Goal: Task Accomplishment & Management: Complete application form

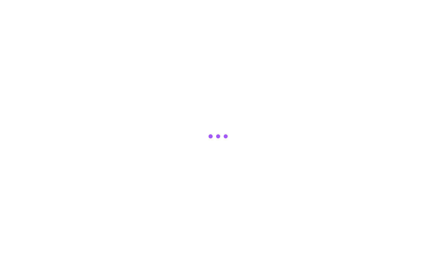
click at [5, 145] on div at bounding box center [217, 139] width 435 height 279
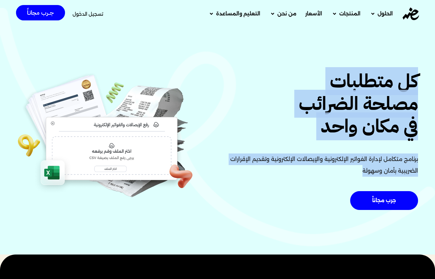
drag, startPoint x: 416, startPoint y: 75, endPoint x: 353, endPoint y: 184, distance: 126.4
click at [353, 184] on div "كل متطلبات مصلحة الضرائب في مكان واحد برنامج متكامل لإدارة الفواتير الإلكترونية…" at bounding box center [320, 142] width 204 height 144
click at [344, 172] on p "برنامج متكامل لإدارة الفواتير الإلكترونية والإيصالات الإلكترونية وتقديم الإقرار…" at bounding box center [319, 165] width 197 height 23
drag, startPoint x: 344, startPoint y: 172, endPoint x: 405, endPoint y: 87, distance: 104.7
click at [405, 87] on div "كل متطلبات مصلحة الضرائب في مكان واحد برنامج متكامل لإدارة الفواتير الإلكترونية…" at bounding box center [320, 142] width 204 height 144
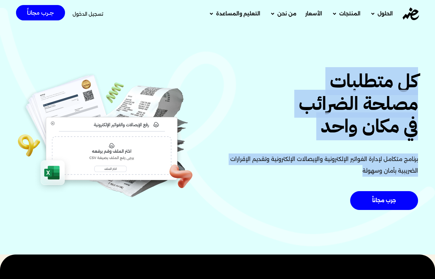
click at [405, 87] on h2 "كل متطلبات مصلحة الضرائب في مكان واحد" at bounding box center [319, 104] width 197 height 68
drag, startPoint x: 405, startPoint y: 87, endPoint x: 324, endPoint y: 189, distance: 130.1
click at [324, 189] on div "كل متطلبات مصلحة الضرائب في مكان واحد برنامج متكامل لإدارة الفواتير الإلكترونية…" at bounding box center [320, 142] width 204 height 144
click at [332, 177] on div "برنامج متكامل لإدارة الفواتير الإلكترونية والإيصالات الإلكترونية وتقديم الإقرار…" at bounding box center [319, 168] width 197 height 28
drag, startPoint x: 332, startPoint y: 177, endPoint x: 406, endPoint y: 81, distance: 121.7
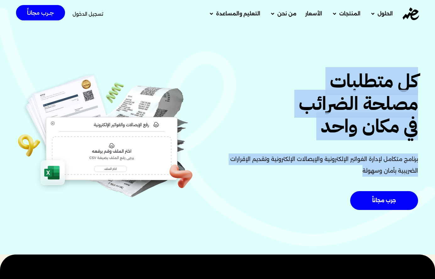
click at [406, 81] on div "كل متطلبات مصلحة الضرائب في مكان واحد برنامج متكامل لإدارة الفواتير الإلكترونية…" at bounding box center [320, 142] width 204 height 144
click at [97, 12] on span "تسجيل الدخول" at bounding box center [88, 14] width 31 height 5
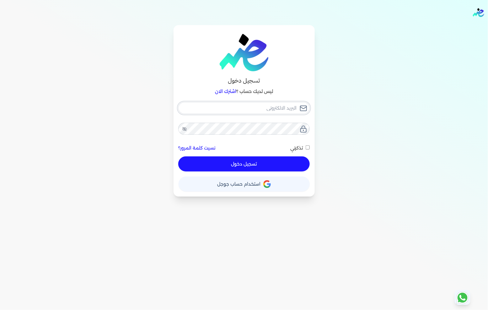
type input "fathyomran1600@gmail.com"
click at [286, 164] on button "تسجيل دخول" at bounding box center [243, 163] width 131 height 15
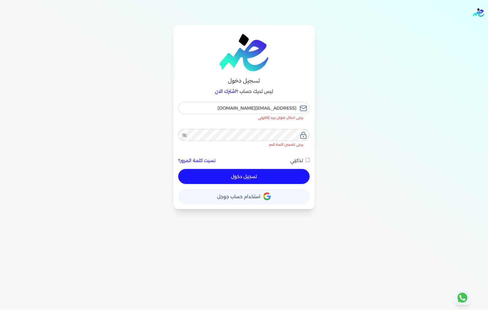
checkbox input "false"
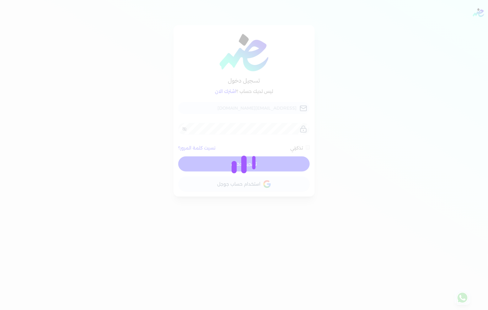
click at [2, 177] on div at bounding box center [244, 155] width 488 height 310
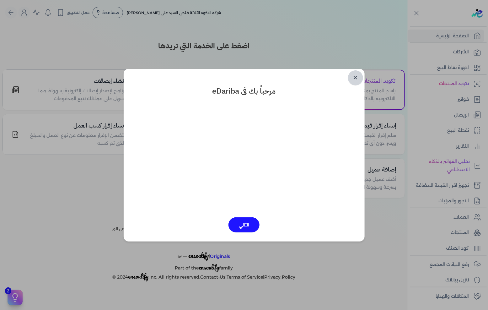
drag, startPoint x: 356, startPoint y: 76, endPoint x: 397, endPoint y: 82, distance: 41.0
click at [357, 76] on link "✕" at bounding box center [355, 77] width 15 height 15
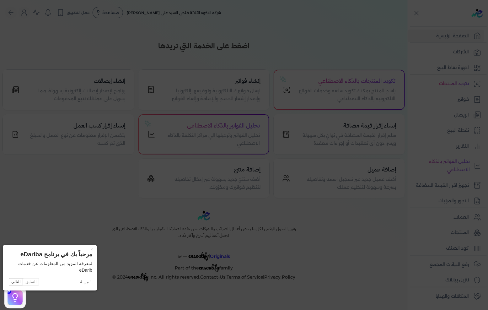
click at [448, 98] on icon at bounding box center [244, 155] width 488 height 310
click at [448, 98] on link "فواتير" at bounding box center [446, 99] width 77 height 13
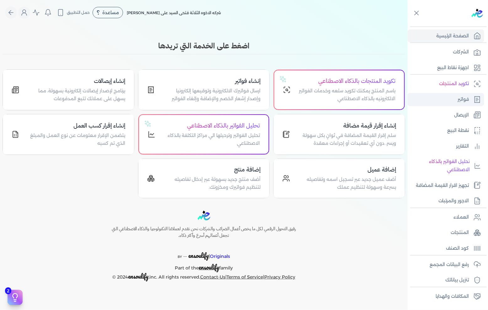
click at [448, 98] on link "فواتير" at bounding box center [446, 99] width 77 height 13
click at [444, 95] on link "فواتير" at bounding box center [446, 99] width 77 height 13
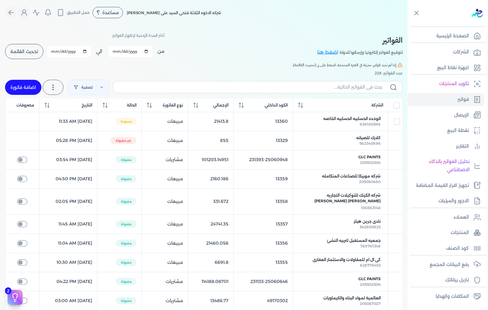
click at [23, 88] on link "اضافة فاتورة" at bounding box center [23, 87] width 36 height 15
select select "EGP"
select select "B"
select select "EGS"
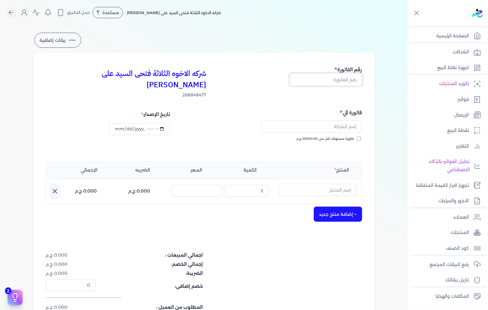
click at [353, 79] on input "text" at bounding box center [326, 79] width 72 height 12
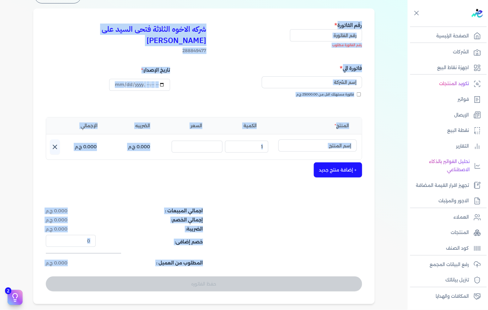
scroll to position [127, 0]
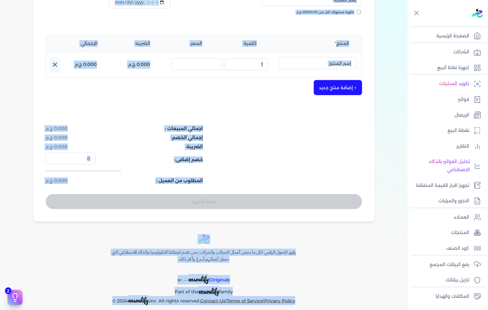
drag, startPoint x: 371, startPoint y: 45, endPoint x: 329, endPoint y: 294, distance: 253.0
click at [330, 294] on div "Toggle Navigation الاسعار العمولات مساعدة خدمة العملاء دليل المستخدم تسجيل الدخ…" at bounding box center [204, 155] width 408 height 310
click at [351, 251] on div "رفيق التحول الرقمي لكل ما يخص أعمال الضرائب والشركات نحن نقدم لعملائنا التكنولو…" at bounding box center [204, 269] width 408 height 71
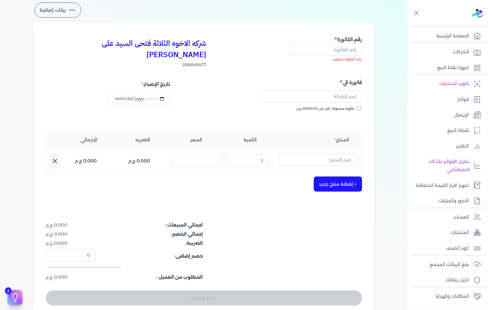
scroll to position [0, 0]
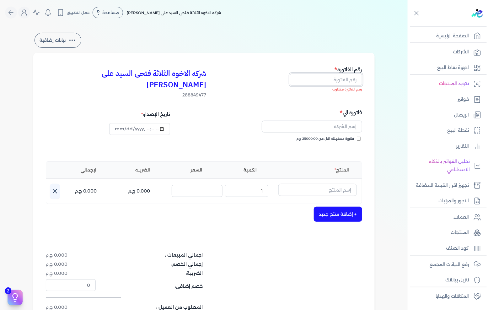
click at [335, 79] on input "text" at bounding box center [326, 79] width 72 height 12
type input "13361"
click at [353, 121] on input "text" at bounding box center [312, 127] width 101 height 12
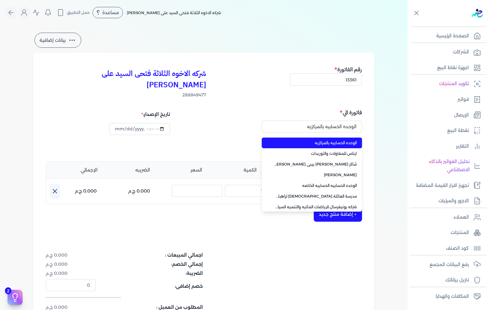
click at [249, 136] on div "الوحده الحسابيه بالمركزيه الوحده الحسابيه بالمركزيه ايتاس للمقاولات والتوريدات …" at bounding box center [284, 145] width 154 height 18
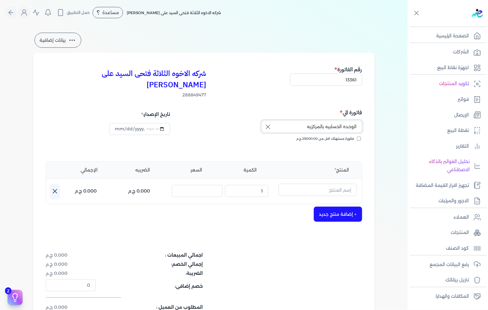
click at [332, 121] on input "الوحده الحسابيه بالمركزيه" at bounding box center [312, 127] width 101 height 12
type input "الوحده الحسابيه بالمركزيه"
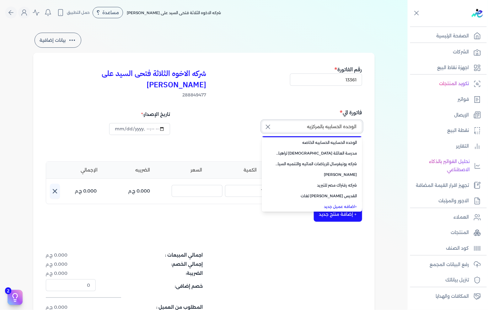
scroll to position [44, 0]
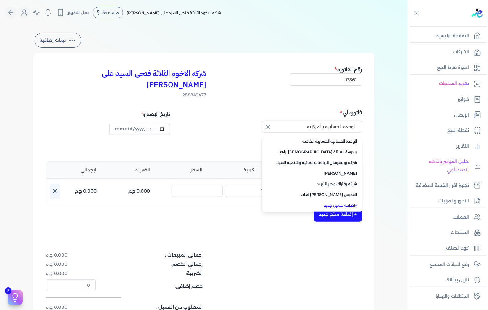
click at [338, 203] on link "+ اضافه عميل جديد" at bounding box center [315, 206] width 83 height 6
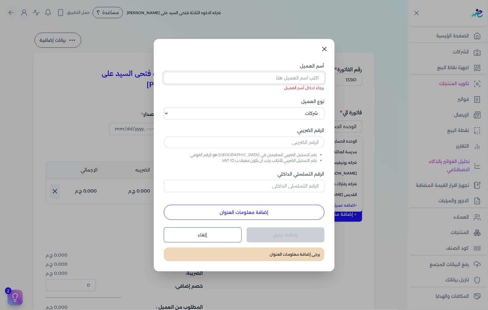
paste input "شركه النساجون الشرقيون للسجاد"
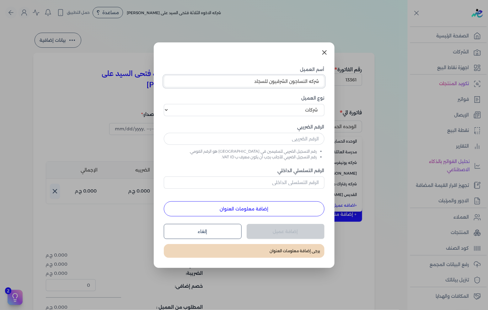
type input "شركه النساجون الشرقيون للسجاد"
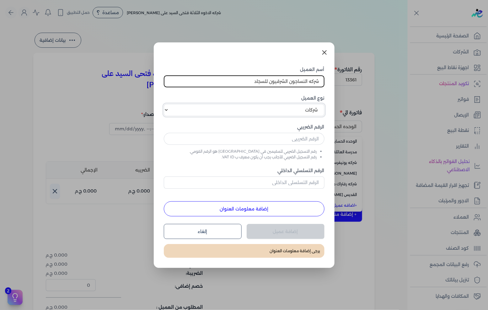
click at [302, 110] on select "اختر نوع العميل شركات أفراد أجنبي" at bounding box center [244, 110] width 161 height 12
select select "P"
click at [164, 104] on select "اختر نوع العميل شركات أفراد أجنبي" at bounding box center [244, 110] width 161 height 12
click at [316, 139] on input "text" at bounding box center [244, 139] width 161 height 12
drag, startPoint x: 337, startPoint y: 118, endPoint x: 288, endPoint y: 137, distance: 52.4
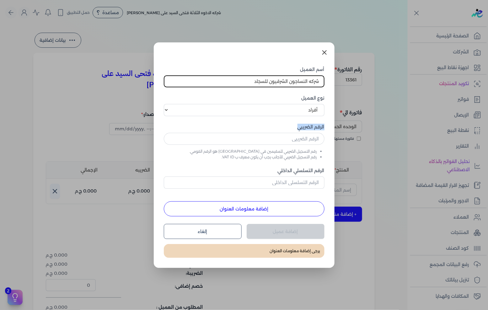
click at [306, 139] on div "الرقم الضريبي" at bounding box center [244, 136] width 161 height 25
click at [288, 137] on input "text" at bounding box center [244, 139] width 161 height 12
paste input "text"
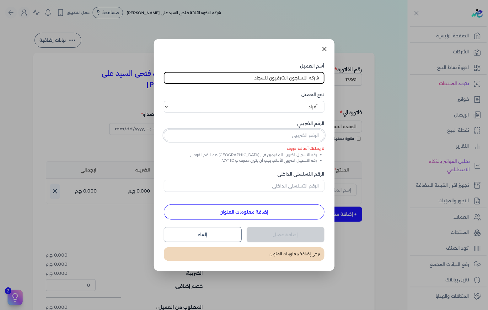
paste input "100258190"
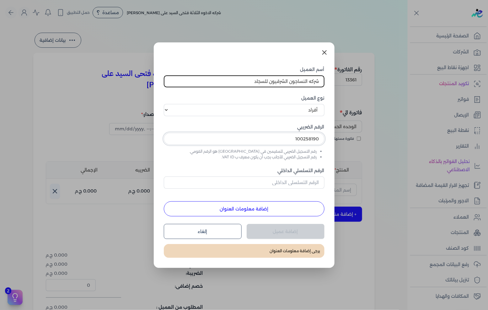
type input "100258190"
click at [298, 182] on input "الرقم التسلسلي الداخلي" at bounding box center [244, 183] width 161 height 12
click at [317, 192] on div "أسم العميل شركه النساجون الشرقيون للسجاد نوع العميل اختر نوع العميل شركات أفراد…" at bounding box center [244, 141] width 161 height 150
click at [303, 179] on input "الرقم التسلسلي الداخلي" at bounding box center [244, 183] width 161 height 12
type input "65465461"
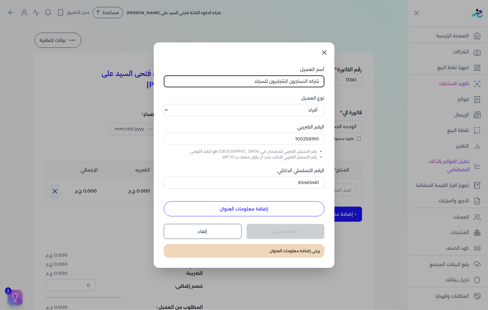
click at [262, 209] on button "إضافة معلومات العنوان" at bounding box center [244, 208] width 161 height 15
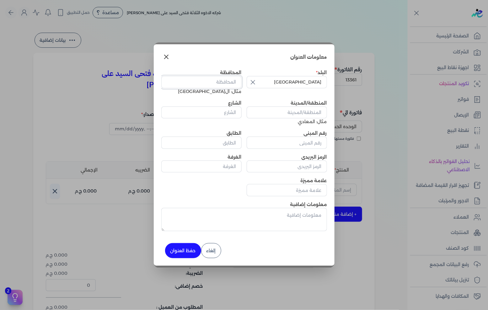
click at [226, 80] on input "المحافظة" at bounding box center [201, 82] width 80 height 12
click at [227, 93] on div "المحافظة مثال: القاهرة" at bounding box center [201, 81] width 80 height 25
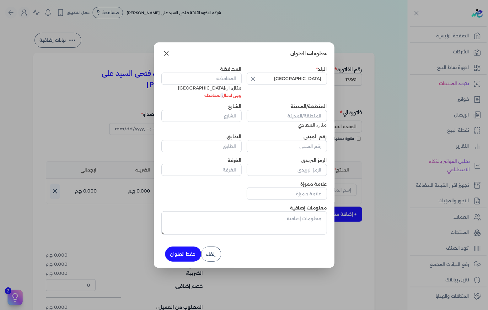
click at [227, 93] on li "يرجى ادخال المحافظة" at bounding box center [201, 96] width 80 height 6
click at [226, 84] on input "المحافظة" at bounding box center [201, 79] width 80 height 12
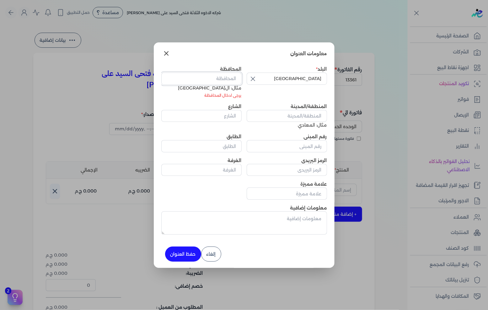
drag, startPoint x: 226, startPoint y: 84, endPoint x: 231, endPoint y: 95, distance: 12.0
click at [222, 100] on div "البلد مصر المحافظة مثال: القاهرة يرجى ادخال المحافظة المنطقة/المدينة مثال: المع…" at bounding box center [244, 133] width 166 height 134
drag, startPoint x: 242, startPoint y: 87, endPoint x: 202, endPoint y: 100, distance: 41.7
click at [202, 100] on div "البلد مصر المحافظة مثال: القاهرة يرجى ادخال المحافظة المنطقة/المدينة مثال: المع…" at bounding box center [244, 133] width 166 height 134
click at [203, 98] on li "يرجى ادخال المحافظة" at bounding box center [201, 96] width 80 height 6
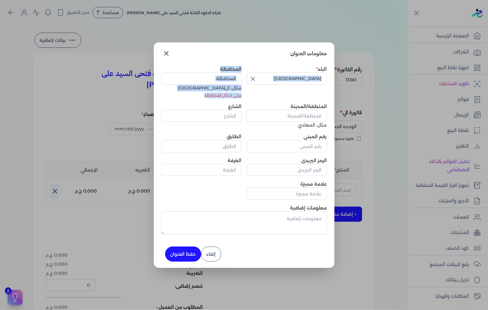
drag, startPoint x: 203, startPoint y: 98, endPoint x: 247, endPoint y: 86, distance: 45.6
click at [247, 86] on div "البلد مصر المحافظة مثال: القاهرة يرجى ادخال المحافظة المنطقة/المدينة مثال: المع…" at bounding box center [244, 133] width 166 height 134
drag, startPoint x: 247, startPoint y: 86, endPoint x: 199, endPoint y: 96, distance: 48.5
click at [199, 96] on div "البلد مصر المحافظة مثال: القاهرة يرجى ادخال المحافظة المنطقة/المدينة مثال: المع…" at bounding box center [244, 133] width 166 height 134
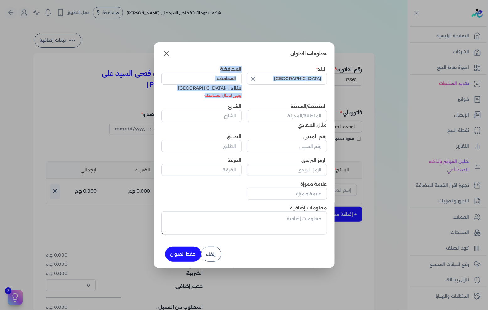
click at [199, 96] on li "يرجى ادخال المحافظة" at bounding box center [201, 96] width 80 height 6
click at [212, 81] on input "المحافظة" at bounding box center [201, 79] width 80 height 12
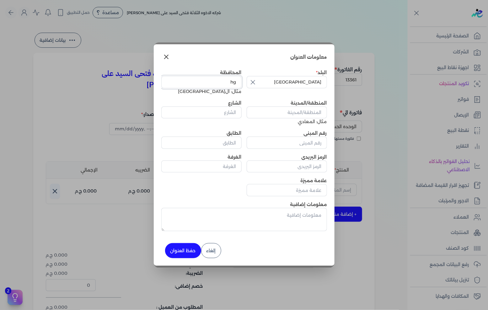
type input "h"
type input "القاهرة"
drag, startPoint x: 316, startPoint y: 107, endPoint x: 315, endPoint y: 116, distance: 9.2
click at [316, 107] on input "المنطقة/المدينة" at bounding box center [287, 112] width 80 height 12
type input "67"
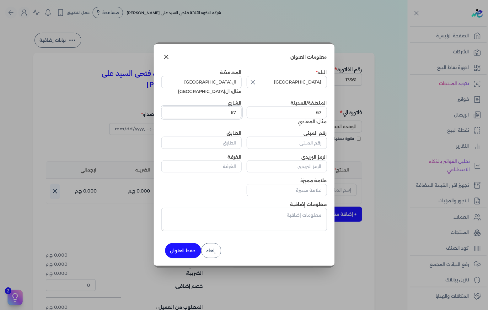
type input "67"
type input "0"
click at [289, 192] on input "علامة مميزة" at bounding box center [287, 190] width 80 height 12
type input "0"
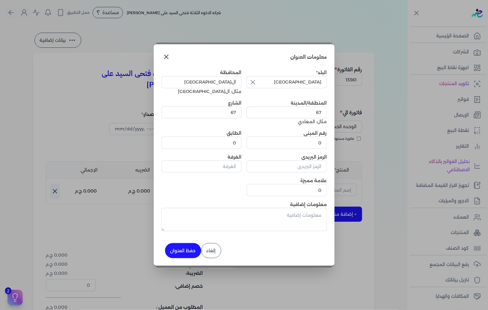
click at [176, 250] on button "حفظ العنوان" at bounding box center [183, 250] width 36 height 15
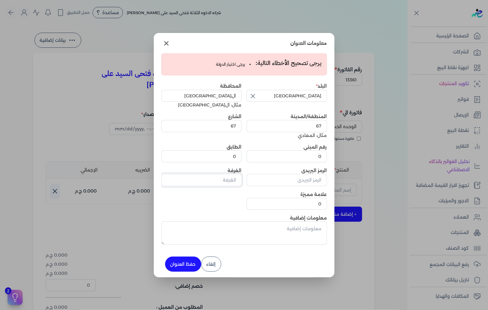
click at [232, 180] on input "الغرفة" at bounding box center [201, 180] width 80 height 12
type input "0"
click at [304, 92] on input "مصر" at bounding box center [287, 96] width 80 height 12
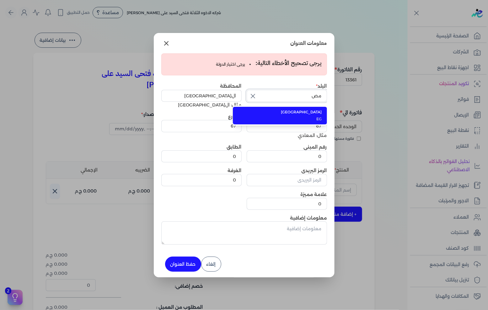
type input "مصر"
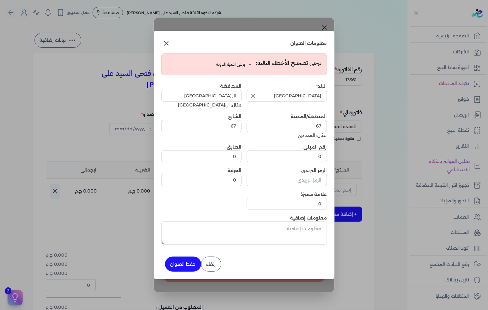
click at [183, 259] on button "حفظ العنوان" at bounding box center [183, 264] width 36 height 15
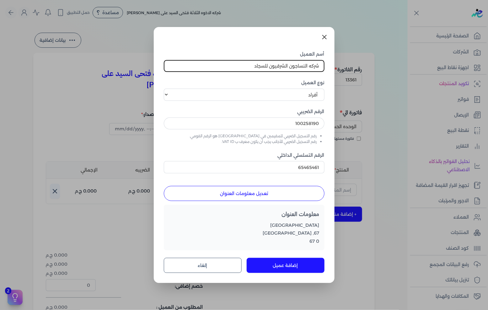
click at [277, 267] on button "إضافة عميل" at bounding box center [286, 265] width 78 height 15
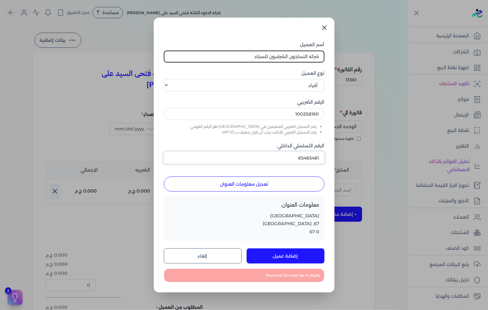
click at [312, 156] on input "65465461" at bounding box center [244, 158] width 161 height 12
click at [280, 258] on button "إضافة عميل" at bounding box center [286, 255] width 78 height 15
click at [301, 159] on input "65465461" at bounding box center [244, 158] width 161 height 12
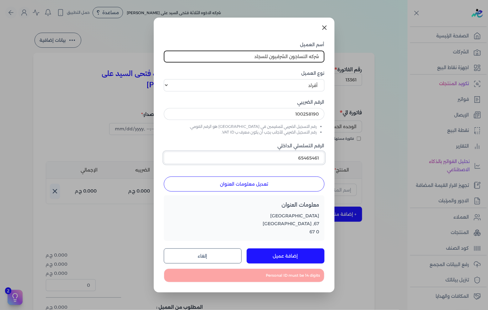
click at [301, 159] on input "65465461" at bounding box center [244, 158] width 161 height 12
paste input "100258190"
type input "100258190"
click at [293, 256] on button "إضافة عميل" at bounding box center [286, 255] width 78 height 15
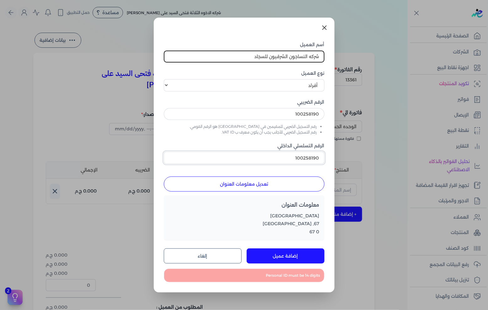
click at [314, 160] on input "100258190" at bounding box center [244, 158] width 161 height 12
click at [315, 160] on input "100258190" at bounding box center [244, 158] width 161 height 12
click at [296, 159] on input "100258190" at bounding box center [244, 158] width 161 height 12
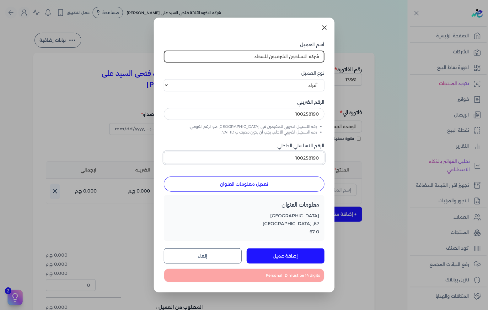
click at [296, 159] on input "100258190" at bounding box center [244, 158] width 161 height 12
click at [270, 94] on div "أسم العميل شركه النساجون الشرقيون للسجاد نوع العميل اختر نوع العميل شركات أفراد…" at bounding box center [244, 141] width 161 height 200
click at [271, 84] on select "اختر نوع العميل شركات أفراد أجنبي" at bounding box center [244, 85] width 161 height 12
select select "B"
click at [164, 79] on select "اختر نوع العميل شركات أفراد أجنبي" at bounding box center [244, 85] width 161 height 12
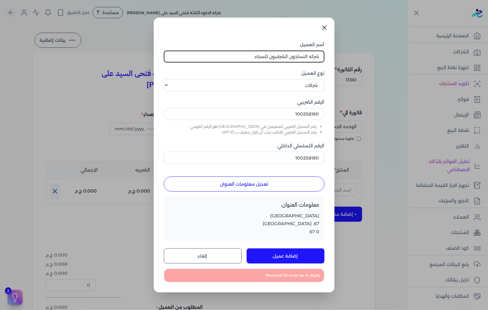
click at [289, 258] on button "إضافة عميل" at bounding box center [286, 255] width 78 height 15
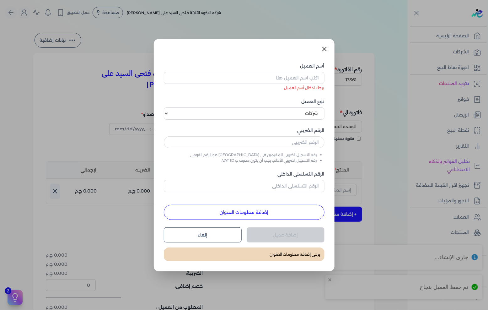
click at [325, 51] on icon at bounding box center [325, 49] width 8 height 8
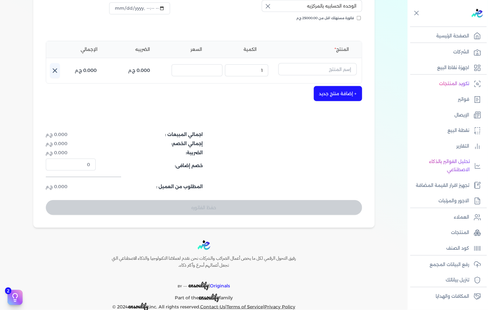
scroll to position [122, 0]
